Goal: Task Accomplishment & Management: Manage account settings

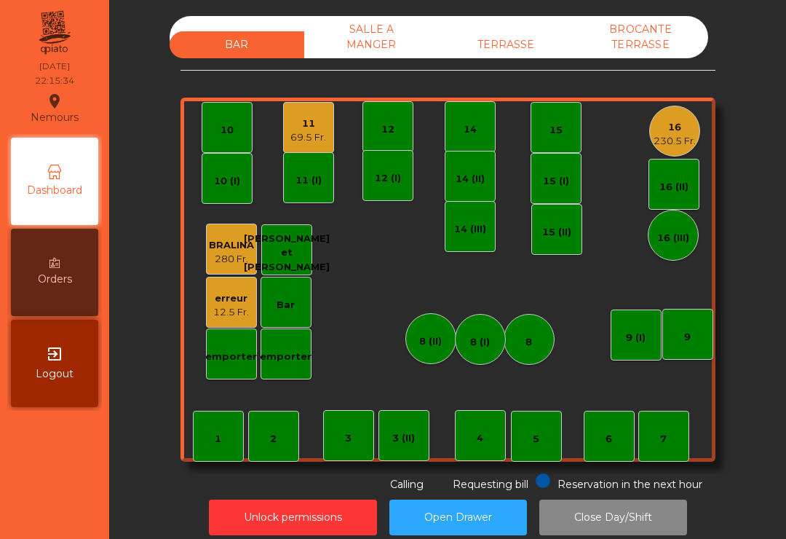
click at [298, 522] on button "Unlock permissions" at bounding box center [293, 517] width 168 height 36
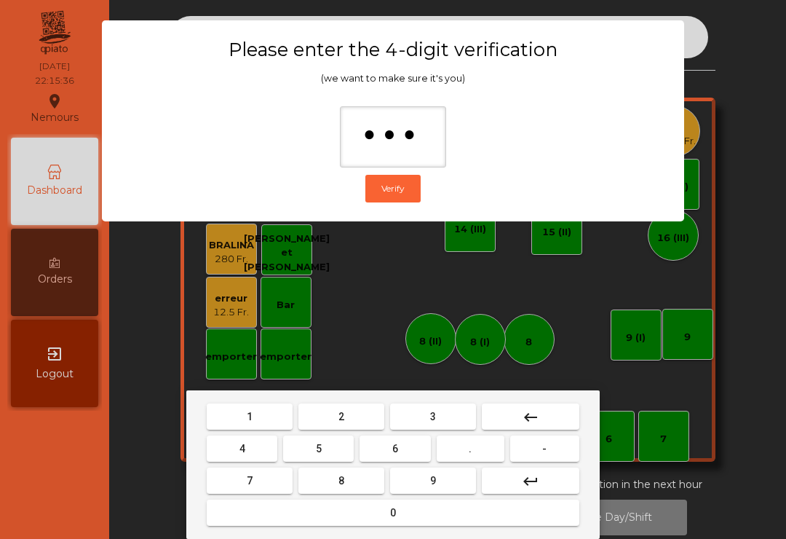
type input "****"
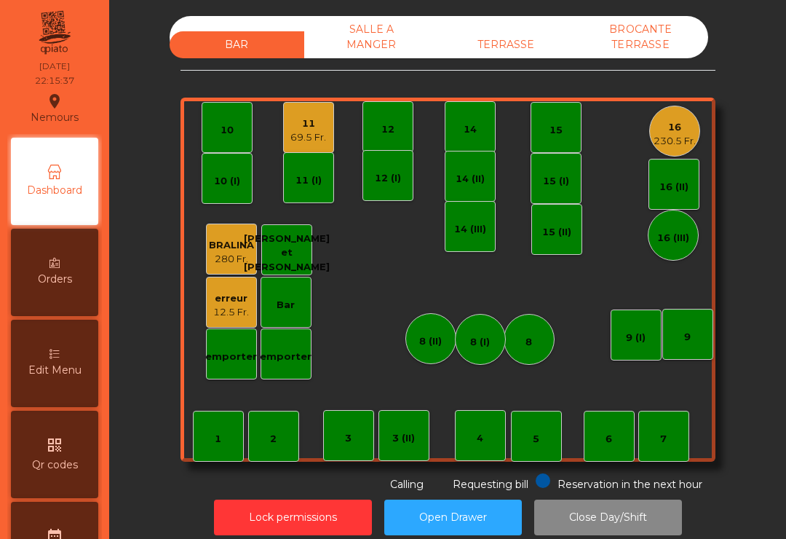
click at [227, 311] on div "12.5 Fr." at bounding box center [231, 312] width 36 height 15
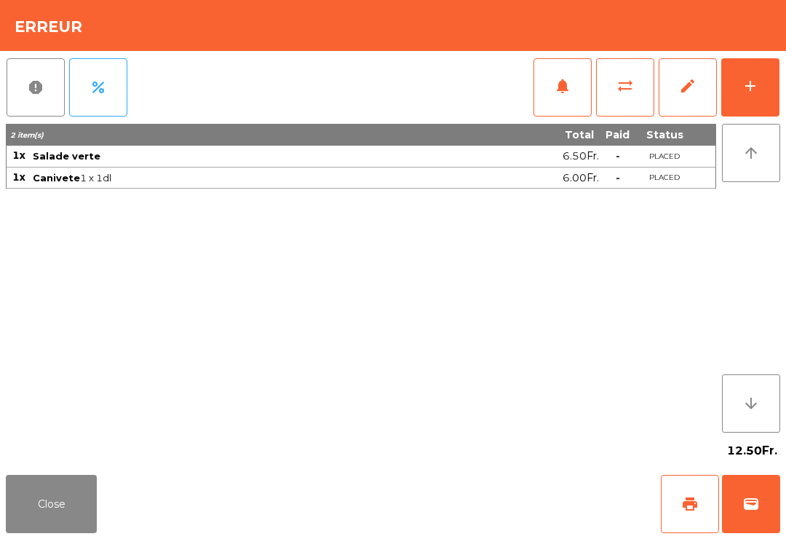
click at [680, 89] on span "edit" at bounding box center [687, 85] width 17 height 17
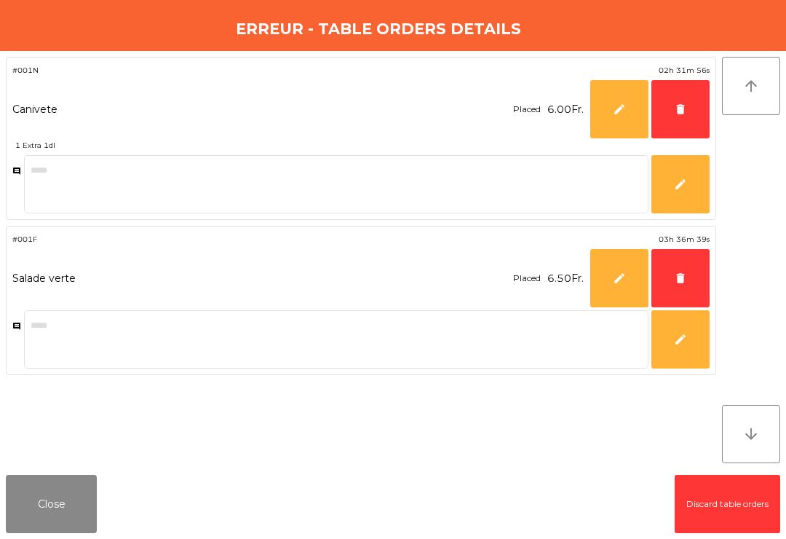
click at [687, 119] on button "delete" at bounding box center [680, 109] width 58 height 58
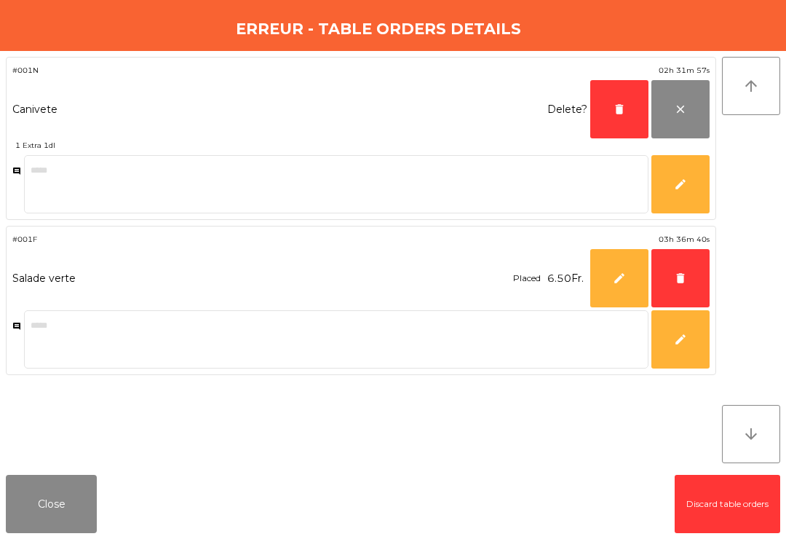
click at [623, 124] on button "delete" at bounding box center [619, 109] width 58 height 58
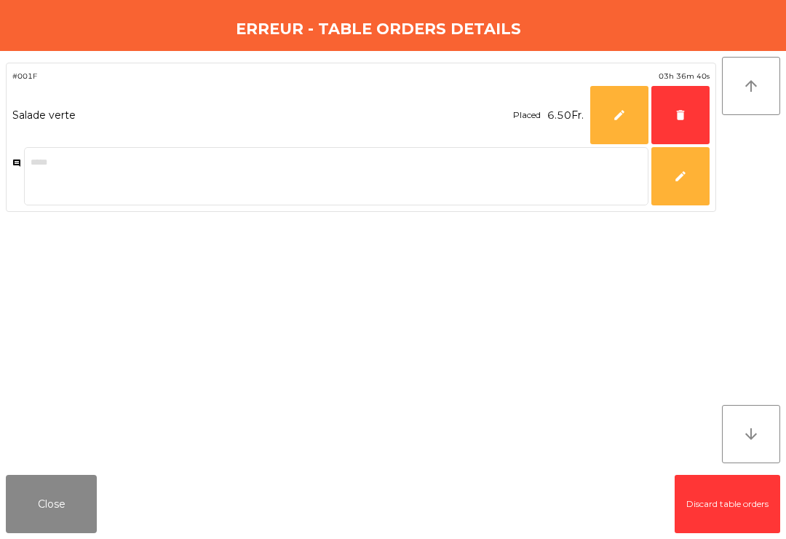
click at [686, 123] on button "delete" at bounding box center [680, 115] width 58 height 58
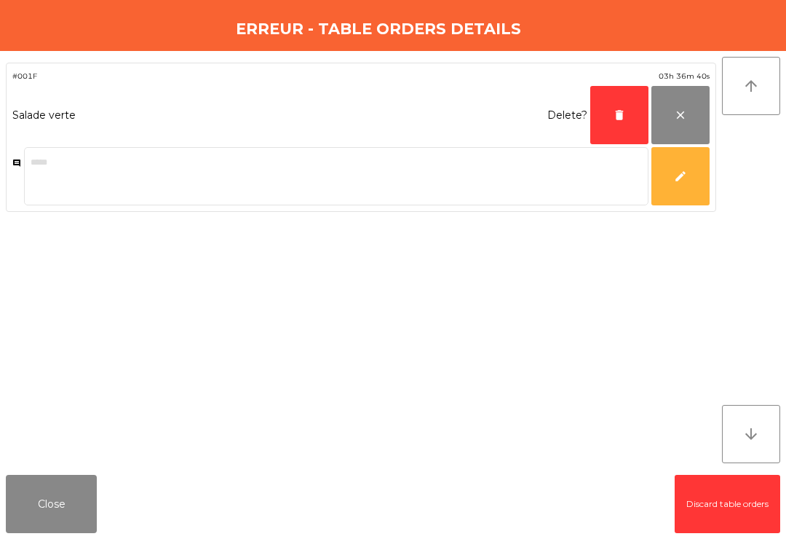
click at [624, 122] on button "delete" at bounding box center [619, 115] width 58 height 58
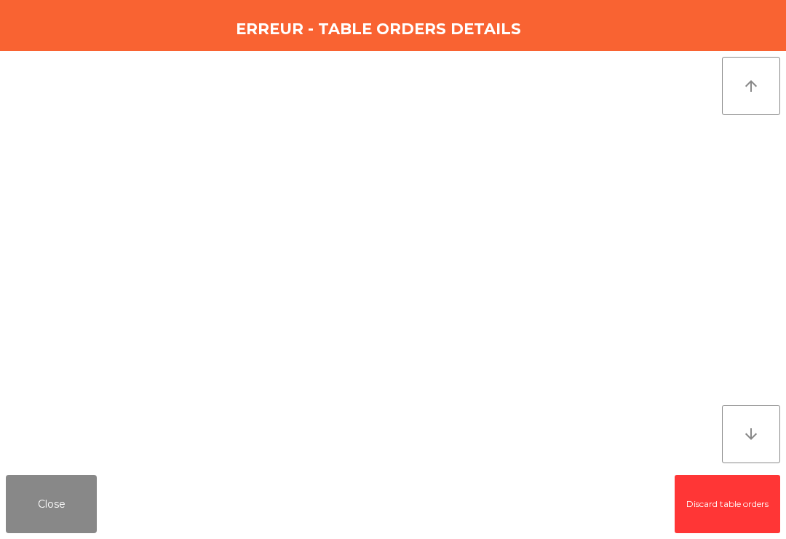
click at [63, 507] on button "Close" at bounding box center [51, 503] width 91 height 58
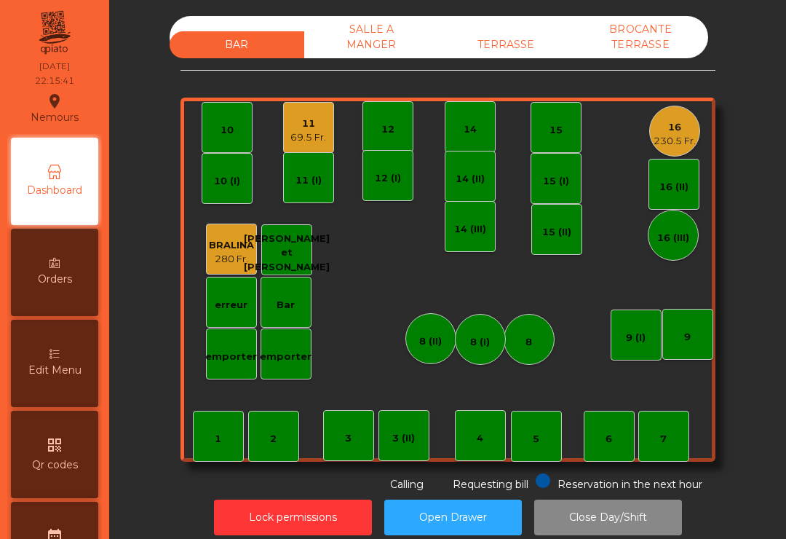
click at [298, 510] on button "Lock permissions" at bounding box center [293, 517] width 158 height 36
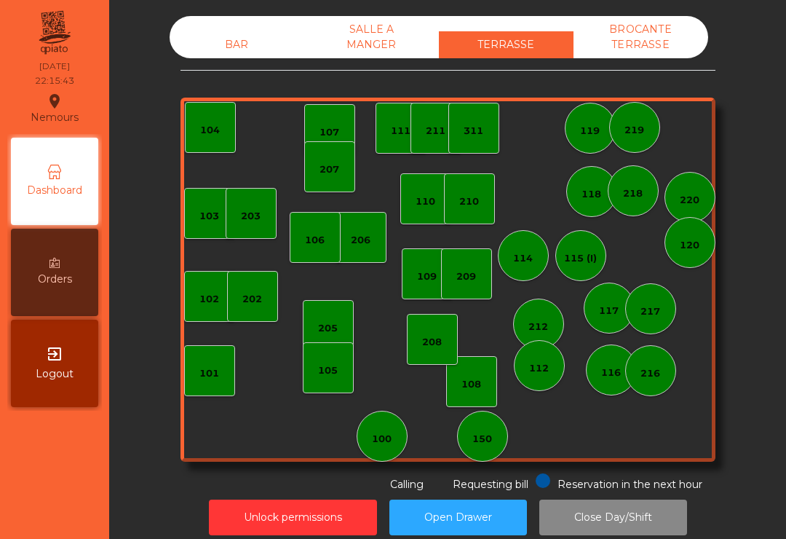
click at [662, 41] on div "BROCANTE TERRASSE" at bounding box center [640, 37] width 135 height 42
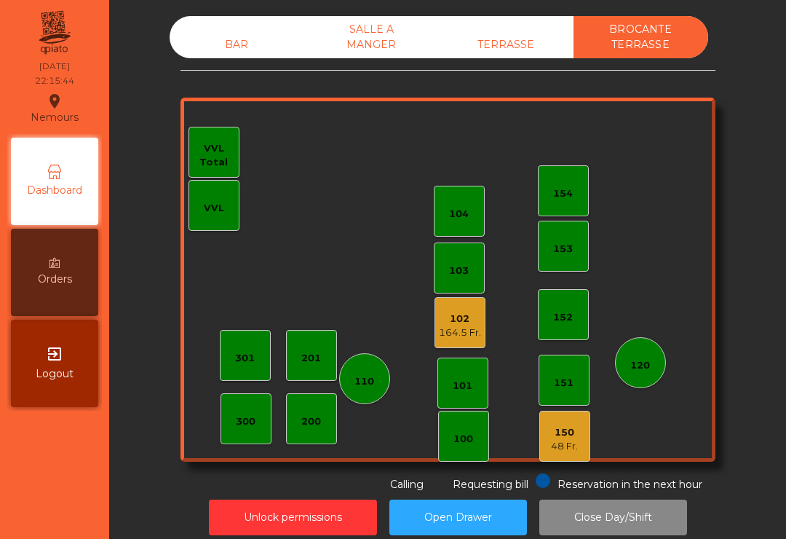
click at [382, 49] on div "SALLE A MANGER" at bounding box center [371, 37] width 135 height 42
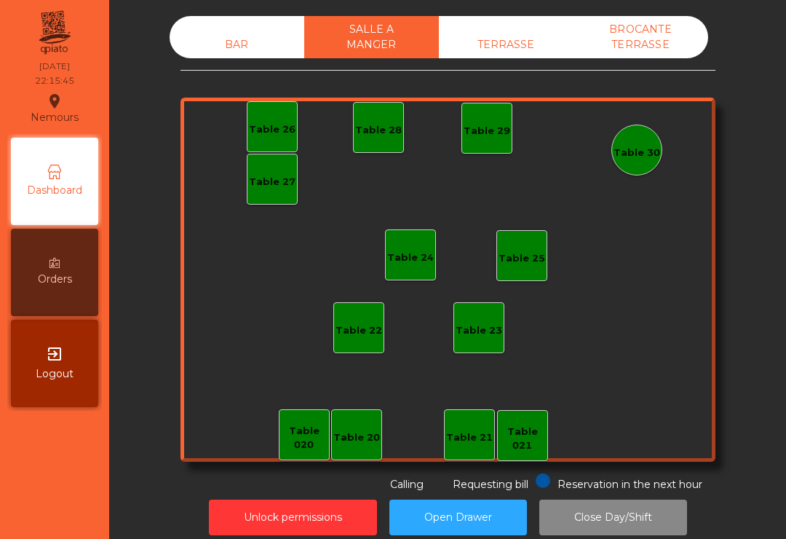
click at [220, 41] on div "BAR" at bounding box center [237, 44] width 135 height 27
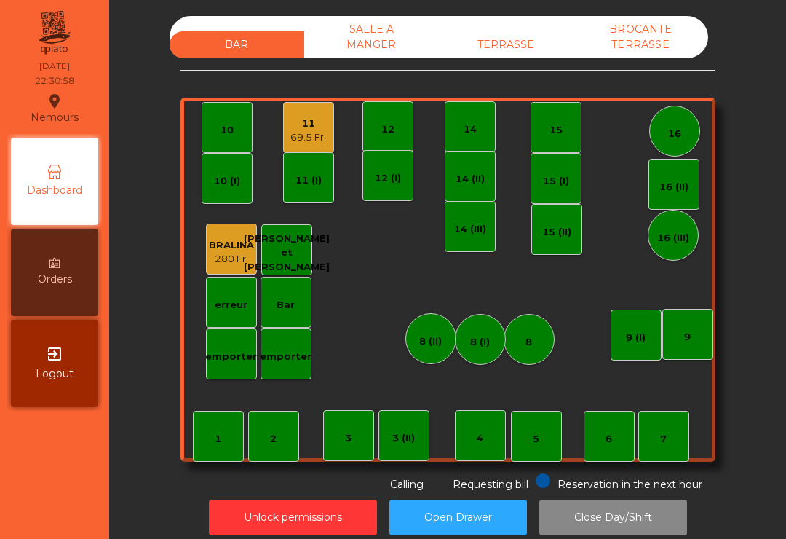
click at [493, 50] on div "TERRASSE" at bounding box center [506, 44] width 135 height 27
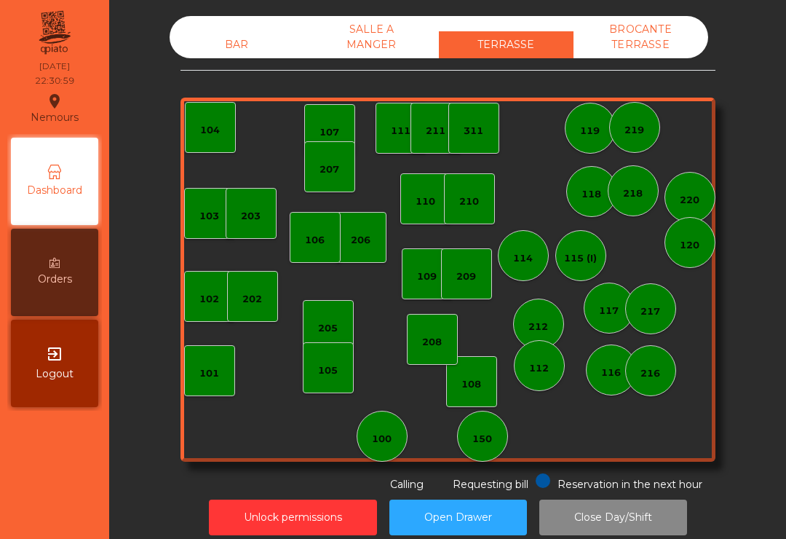
click at [641, 44] on div "BROCANTE TERRASSE" at bounding box center [640, 37] width 135 height 42
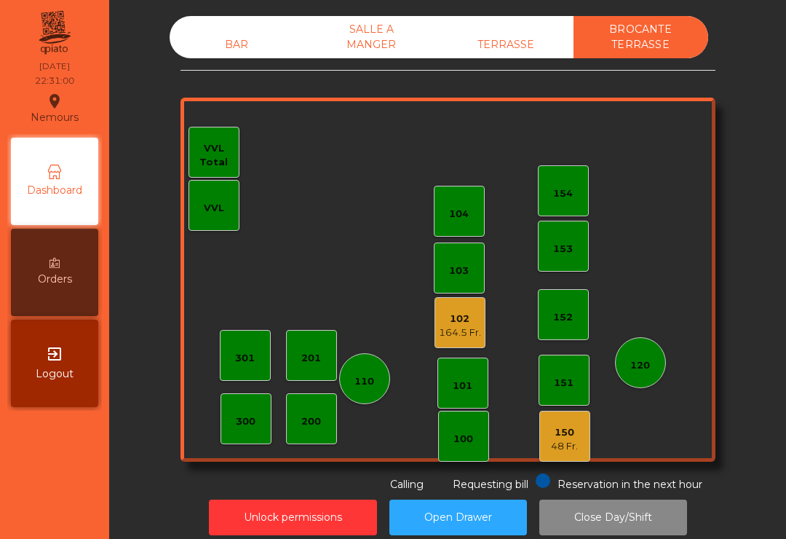
click at [480, 336] on div "164.5 Fr." at bounding box center [460, 332] width 42 height 15
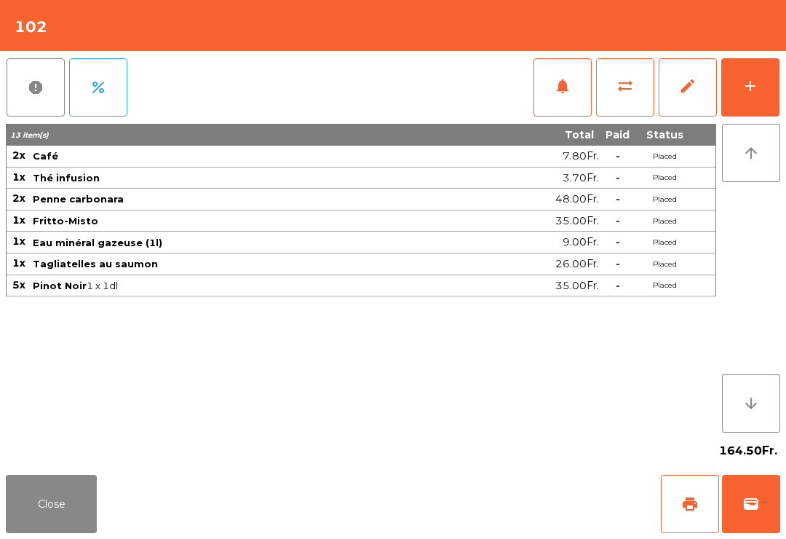
click at [43, 514] on button "Close" at bounding box center [51, 503] width 91 height 58
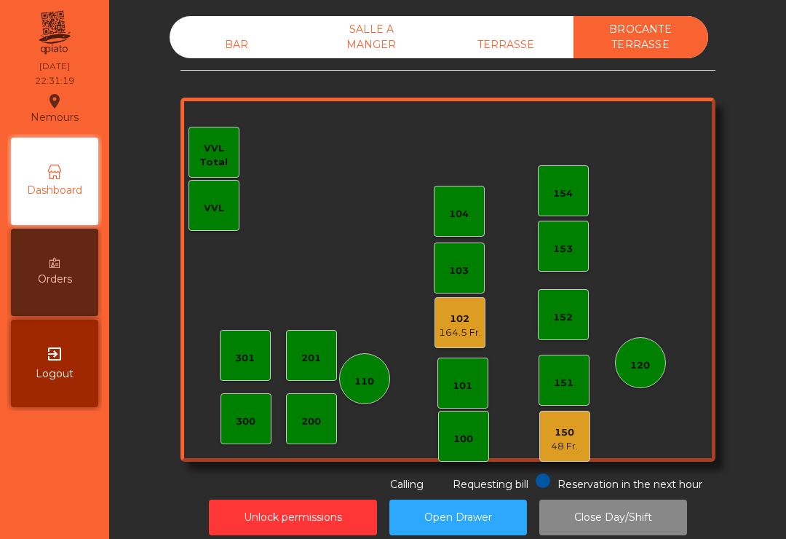
click at [459, 327] on div "164.5 Fr." at bounding box center [460, 332] width 42 height 15
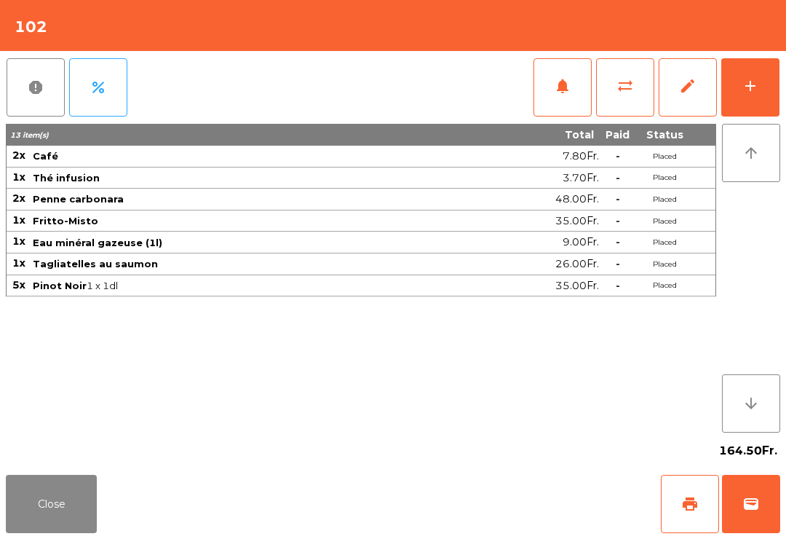
click at [64, 498] on button "Close" at bounding box center [51, 503] width 91 height 58
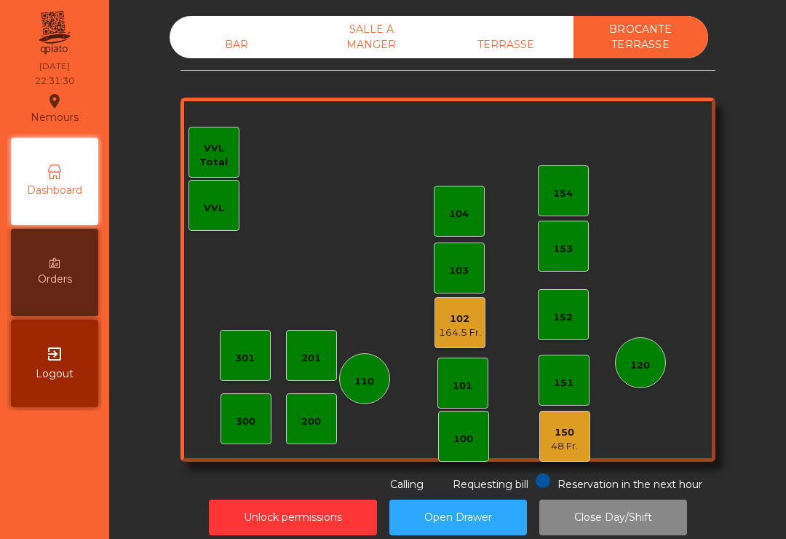
click at [552, 437] on div "150" at bounding box center [564, 432] width 27 height 15
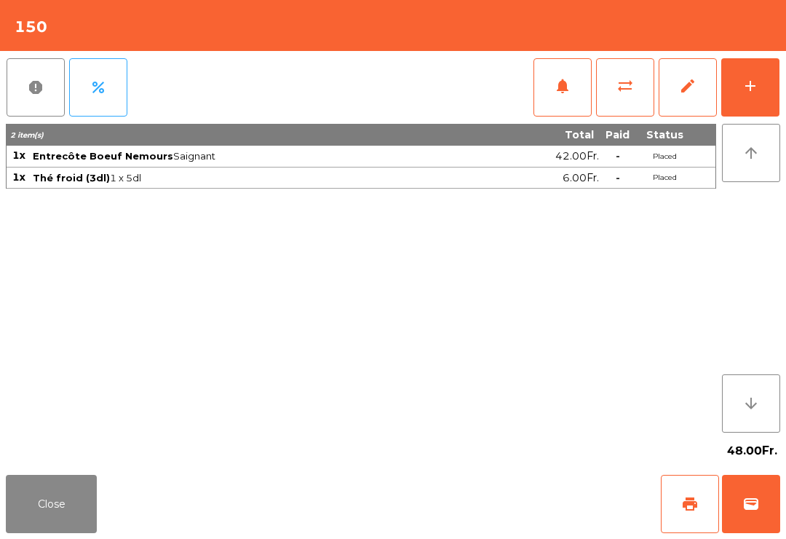
click at [60, 514] on button "Close" at bounding box center [51, 503] width 91 height 58
